Goal: Task Accomplishment & Management: Manage account settings

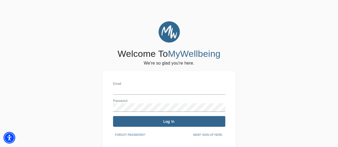
type input "[PERSON_NAME][EMAIL_ADDRESS][PERSON_NAME][DOMAIN_NAME]"
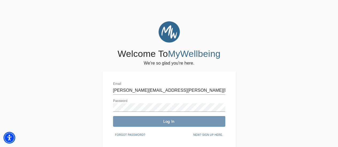
click at [155, 125] on button "Log In" at bounding box center [169, 121] width 112 height 11
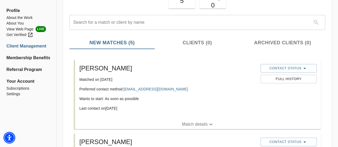
scroll to position [54, 0]
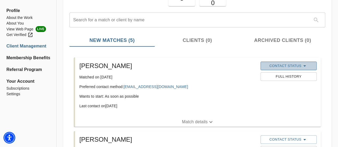
click at [293, 66] on span "Contact Status" at bounding box center [289, 66] width 51 height 6
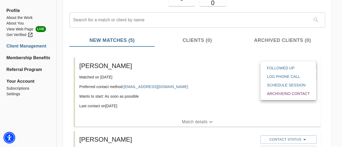
click at [212, 88] on div at bounding box center [171, 73] width 342 height 147
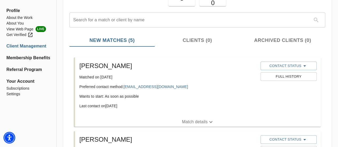
click at [199, 122] on p "Match details" at bounding box center [195, 122] width 26 height 6
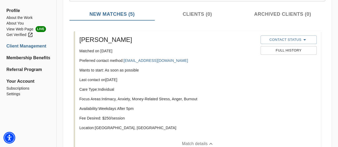
scroll to position [27, 0]
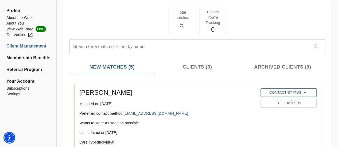
click at [303, 93] on icon "button" at bounding box center [305, 93] width 6 height 6
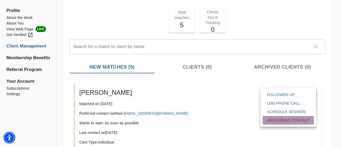
click at [289, 123] on span "Archive/No contact" at bounding box center [288, 120] width 43 height 5
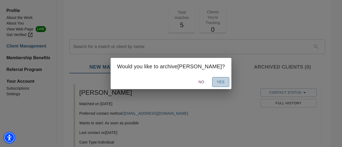
click at [212, 87] on button "Yes" at bounding box center [220, 82] width 17 height 10
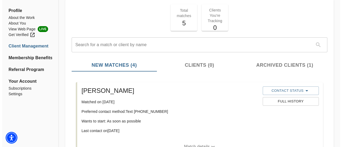
scroll to position [80, 0]
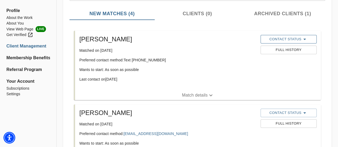
click at [302, 39] on icon "button" at bounding box center [305, 39] width 6 height 6
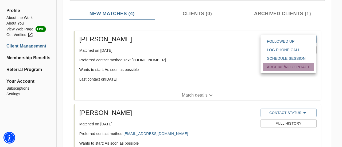
click at [296, 69] on span "Archive/No contact" at bounding box center [288, 66] width 43 height 5
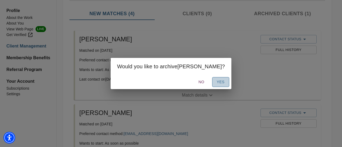
click at [217, 82] on span "Yes" at bounding box center [221, 82] width 9 height 7
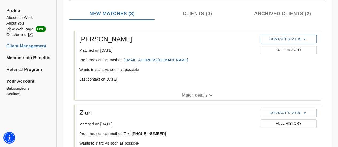
click at [302, 40] on icon "button" at bounding box center [305, 39] width 6 height 6
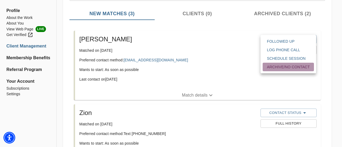
click at [287, 67] on span "Archive/No contact" at bounding box center [288, 66] width 43 height 5
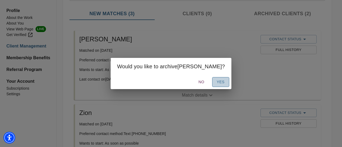
click at [212, 78] on button "Yes" at bounding box center [220, 82] width 17 height 10
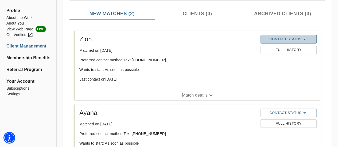
click at [300, 39] on span "Contact Status" at bounding box center [289, 39] width 51 height 6
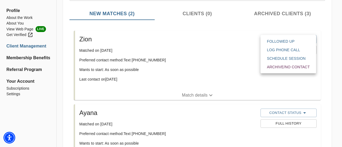
click at [284, 68] on span "Archive/No contact" at bounding box center [288, 66] width 43 height 5
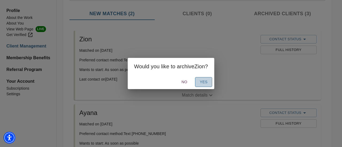
click at [208, 83] on span "Yes" at bounding box center [204, 82] width 9 height 7
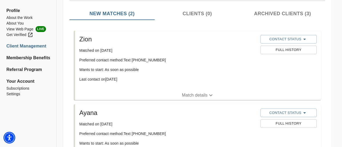
scroll to position [67, 0]
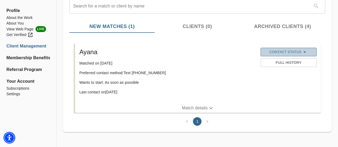
click at [307, 51] on icon "button" at bounding box center [305, 52] width 6 height 6
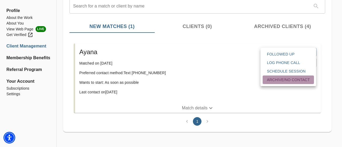
click at [291, 83] on button "Archive/No contact" at bounding box center [288, 80] width 51 height 9
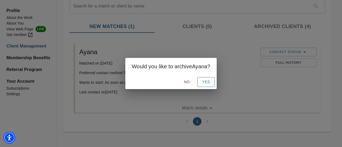
click at [208, 81] on span "Yes" at bounding box center [206, 82] width 9 height 7
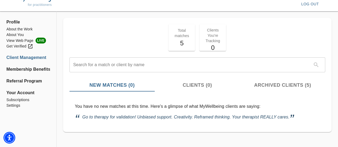
scroll to position [0, 0]
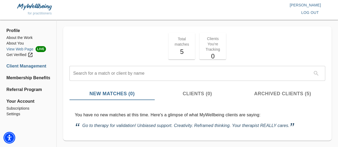
click at [22, 49] on li "View Web Page LIVE" at bounding box center [28, 49] width 44 height 6
